Goal: Transaction & Acquisition: Purchase product/service

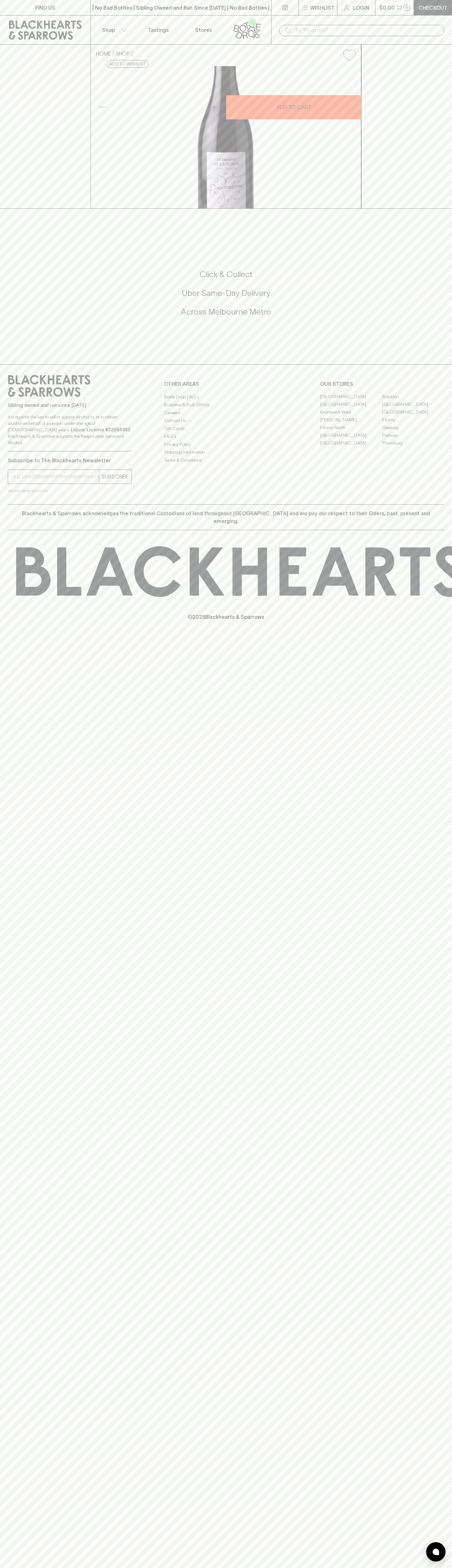
click at [244, 20] on icon at bounding box center [247, 28] width 37 height 21
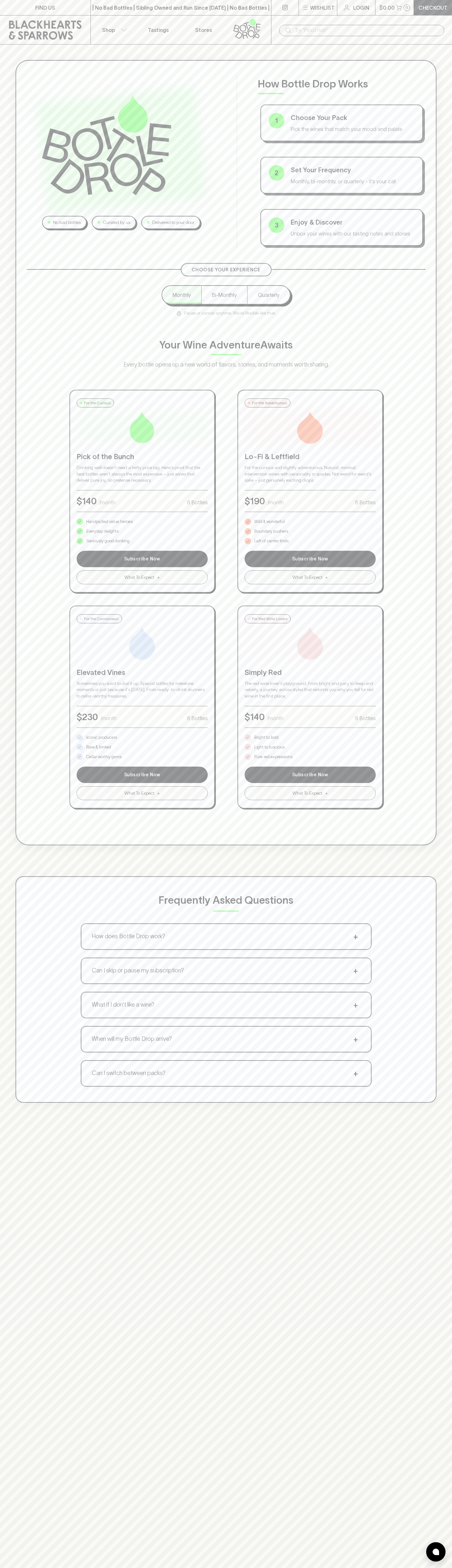
click at [314, 1567] on html "FIND US | No Bad Bottles | Sibling Owned and Run Since [DATE] | No Bad Bottles …" at bounding box center [226, 1013] width 452 height 2027
click at [9, 724] on div "No bad bottles Curated by us Delivered to your door How Bottle Drop Works 1 Cho…" at bounding box center [226, 581] width 452 height 1074
